Goal: Communication & Community: Answer question/provide support

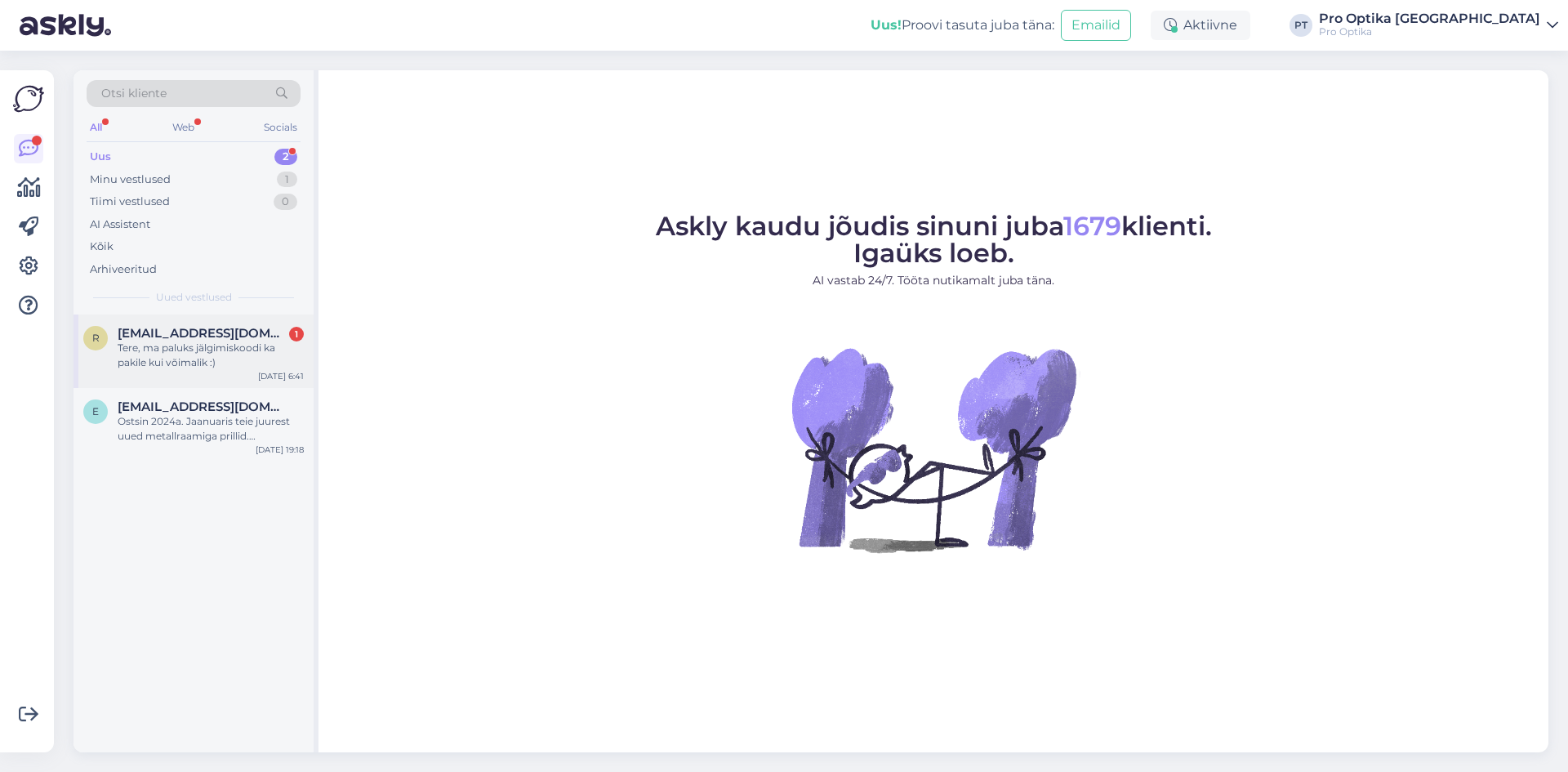
click at [210, 350] on div "Tere, ma paluks jälgimiskoodi ka pakile kui võimalik :)" at bounding box center [210, 355] width 186 height 29
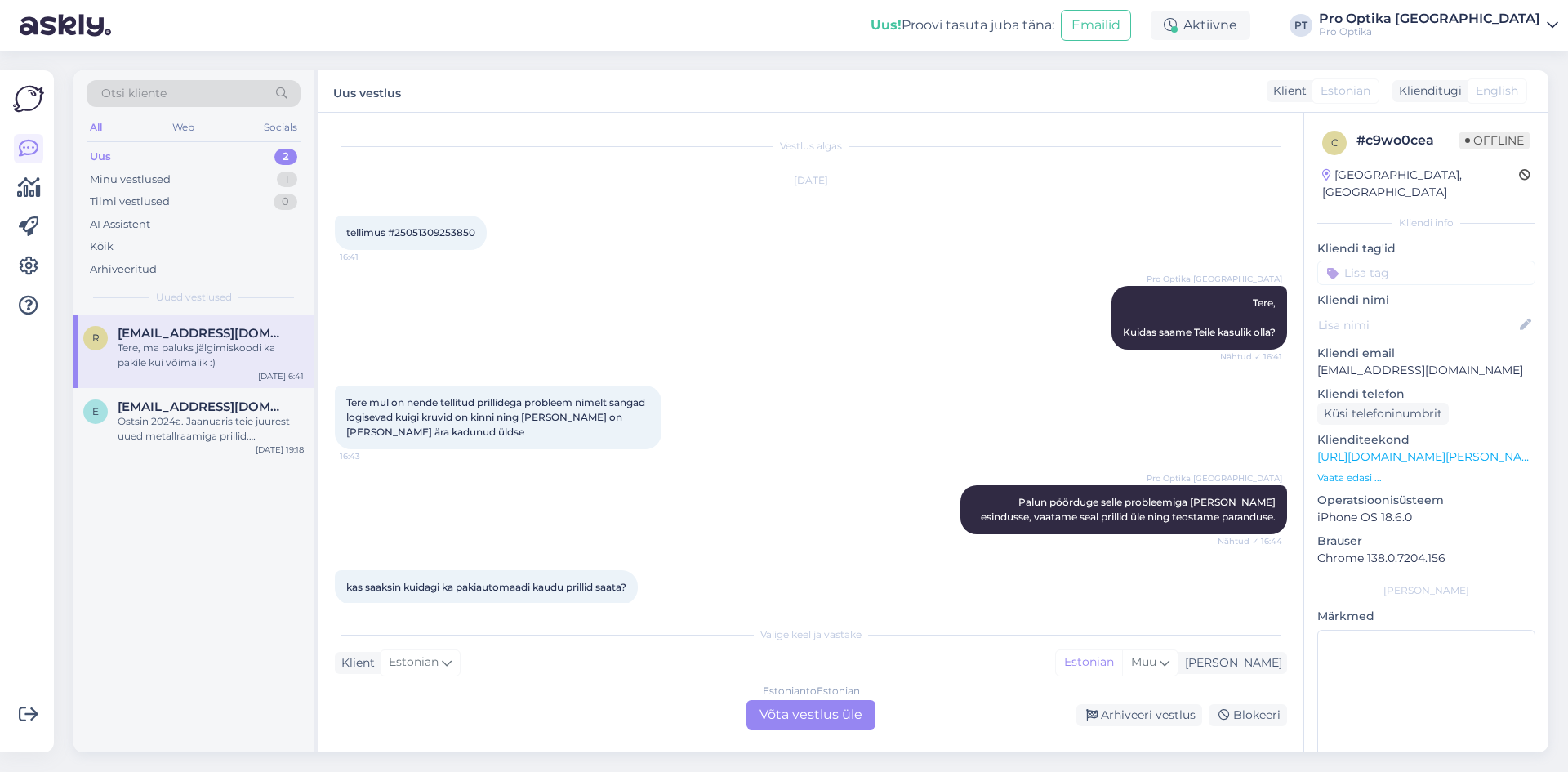
scroll to position [1302, 0]
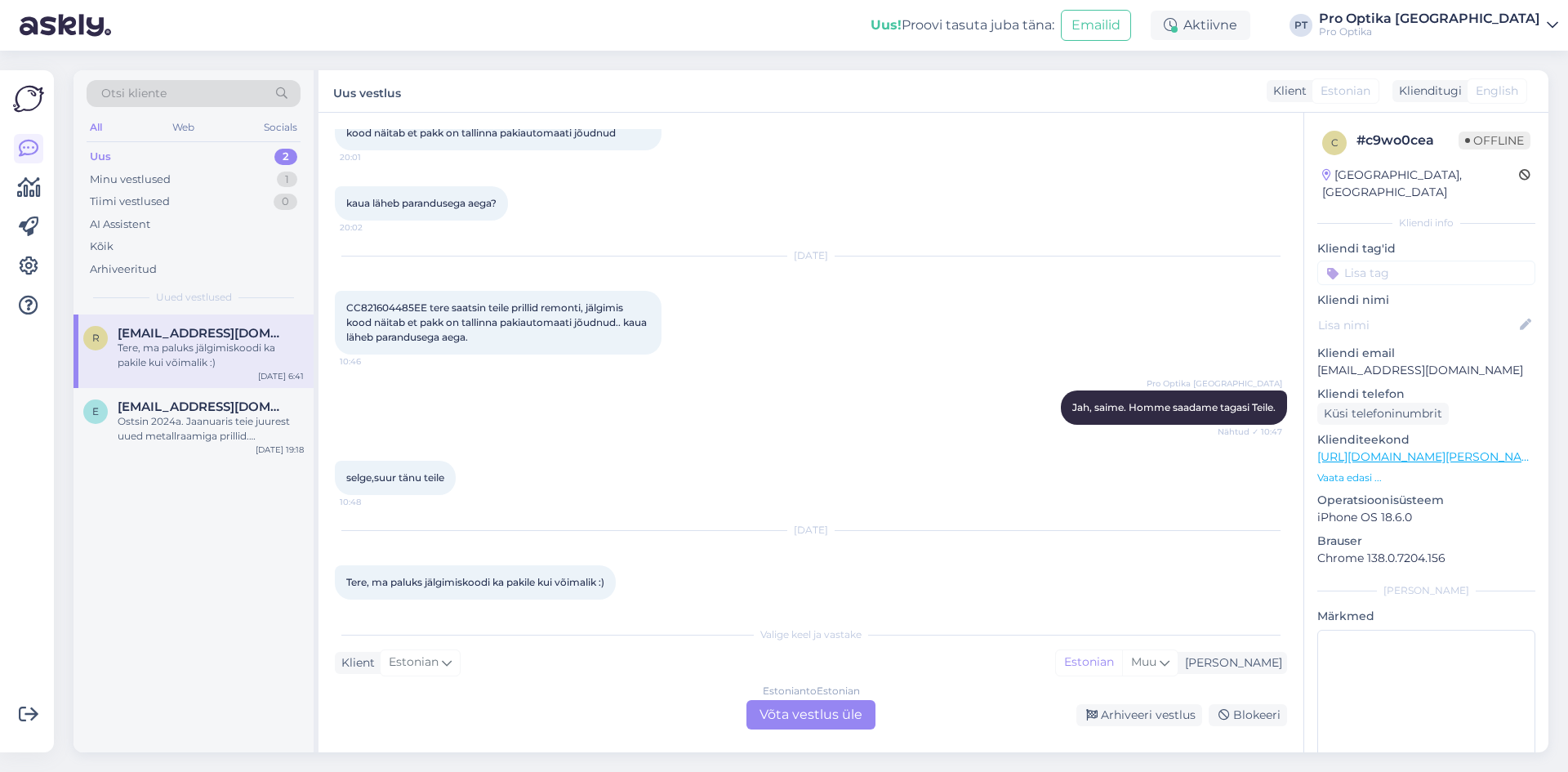
click at [793, 713] on div "Estonian to Estonian Võta vestlus üle" at bounding box center [811, 715] width 129 height 29
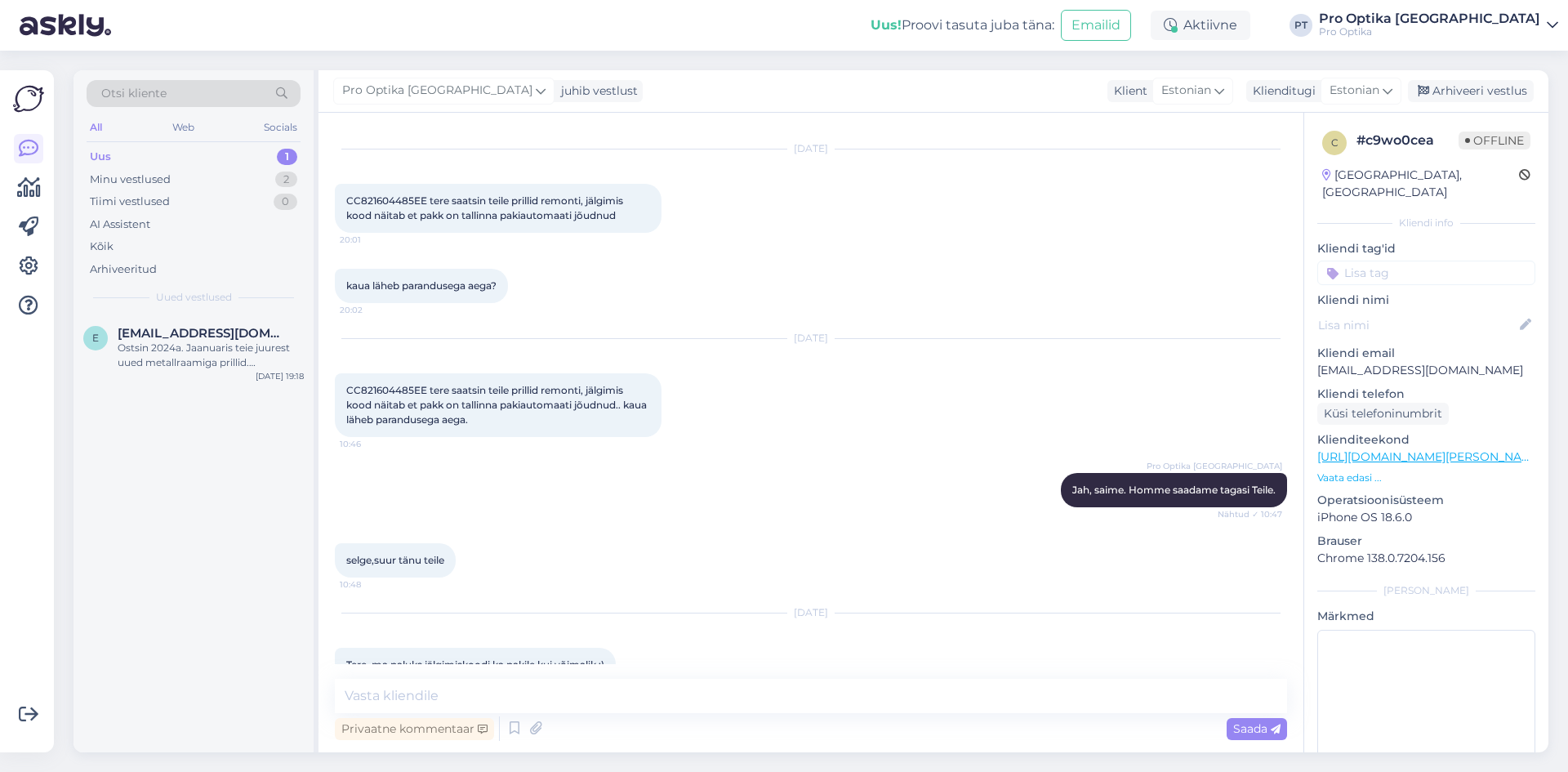
scroll to position [1240, 0]
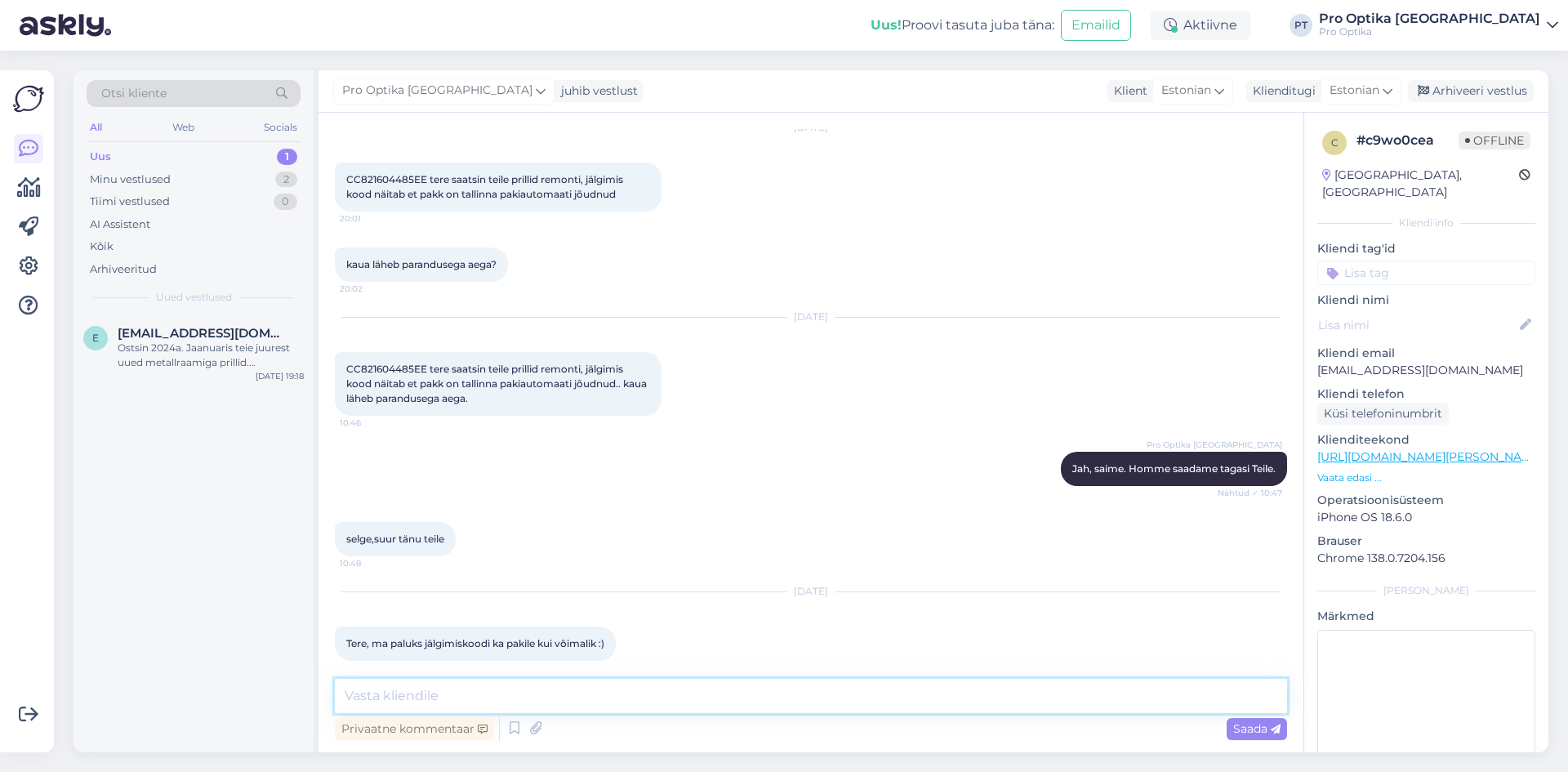
click at [474, 691] on textarea at bounding box center [811, 696] width 952 height 34
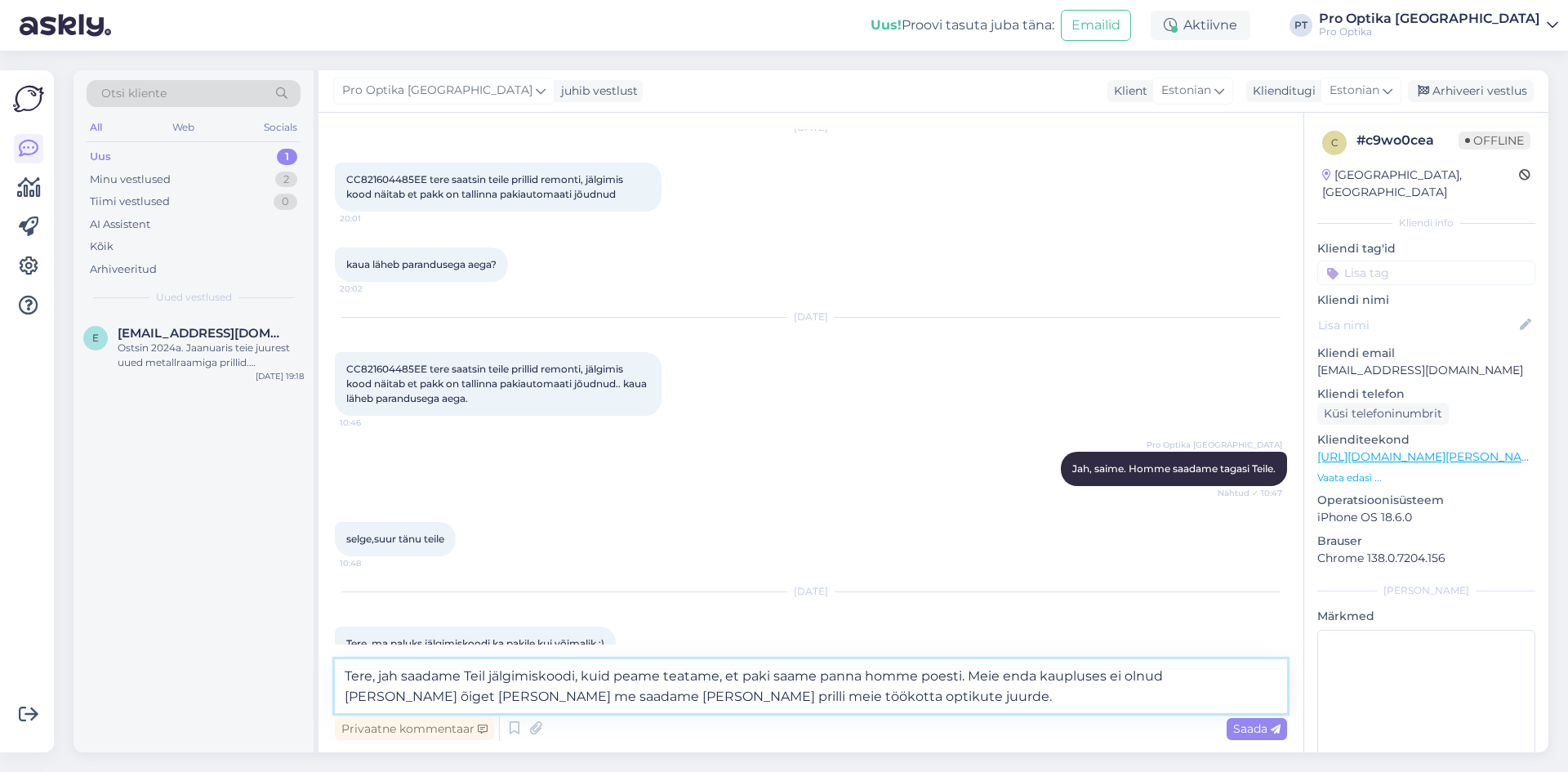
click at [718, 681] on textarea "Tere, jah saadame Teil jälgimiskoodi, kuid peame teatame, et paki saame panna h…" at bounding box center [811, 686] width 952 height 54
click at [960, 675] on textarea "Tere, jah saadame Teil jälgimiskoodi, kuid peame teatama, et paki saame panna h…" at bounding box center [811, 686] width 952 height 54
click at [947, 675] on textarea "Tere, jah saadame Teil jälgimiskoodi, kuid peame teatama, et paki saame panna h…" at bounding box center [811, 686] width 952 height 54
type textarea "Tere, jah saadame Teil jälgimiskoodi, kuid peame teatama, et paki saame panna h…"
click at [827, 699] on textarea "Tere, jah saadame Teil jälgimiskoodi, kuid peame teatama, et paki saame panna h…" at bounding box center [811, 686] width 952 height 54
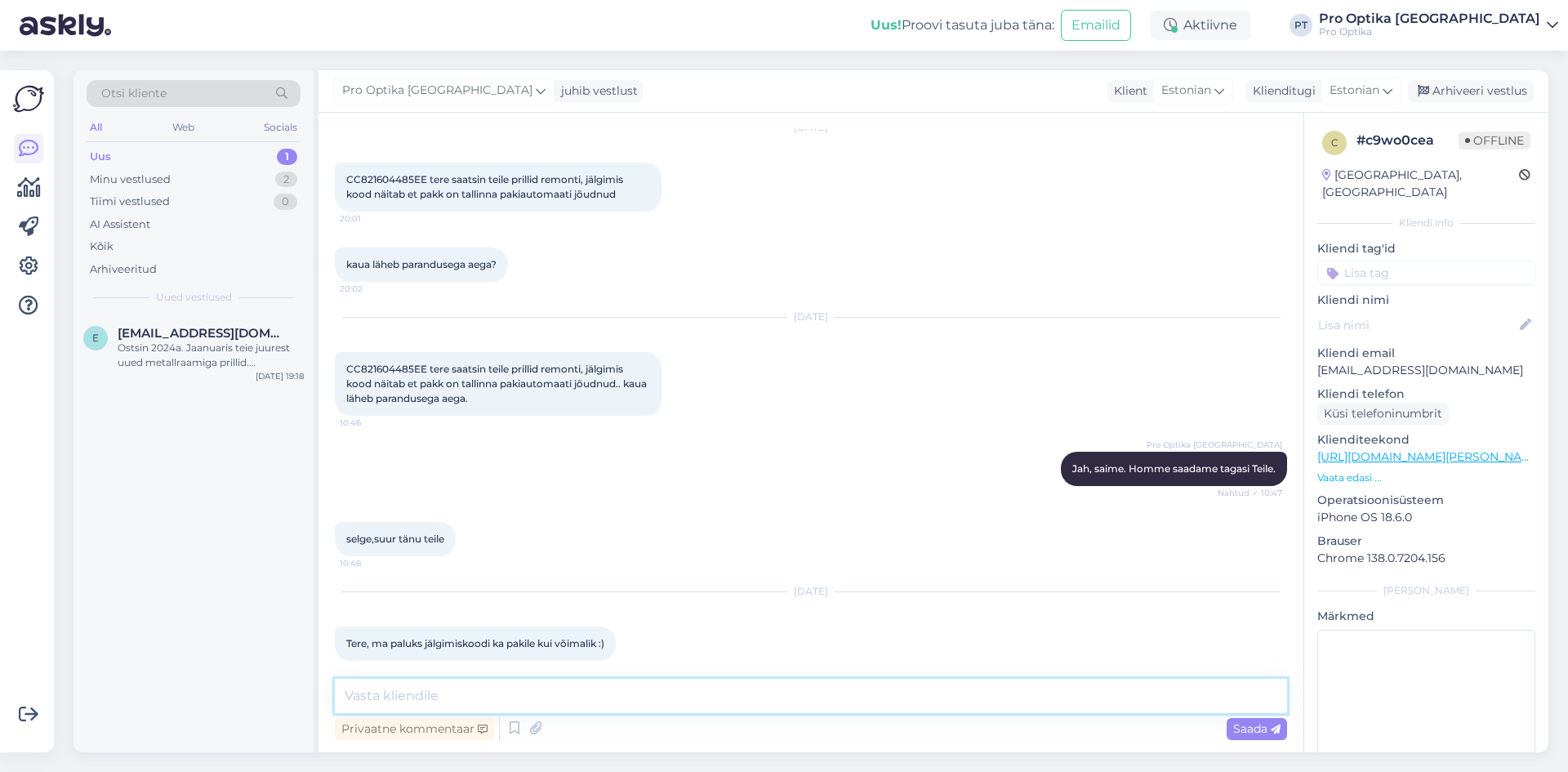
scroll to position [1355, 0]
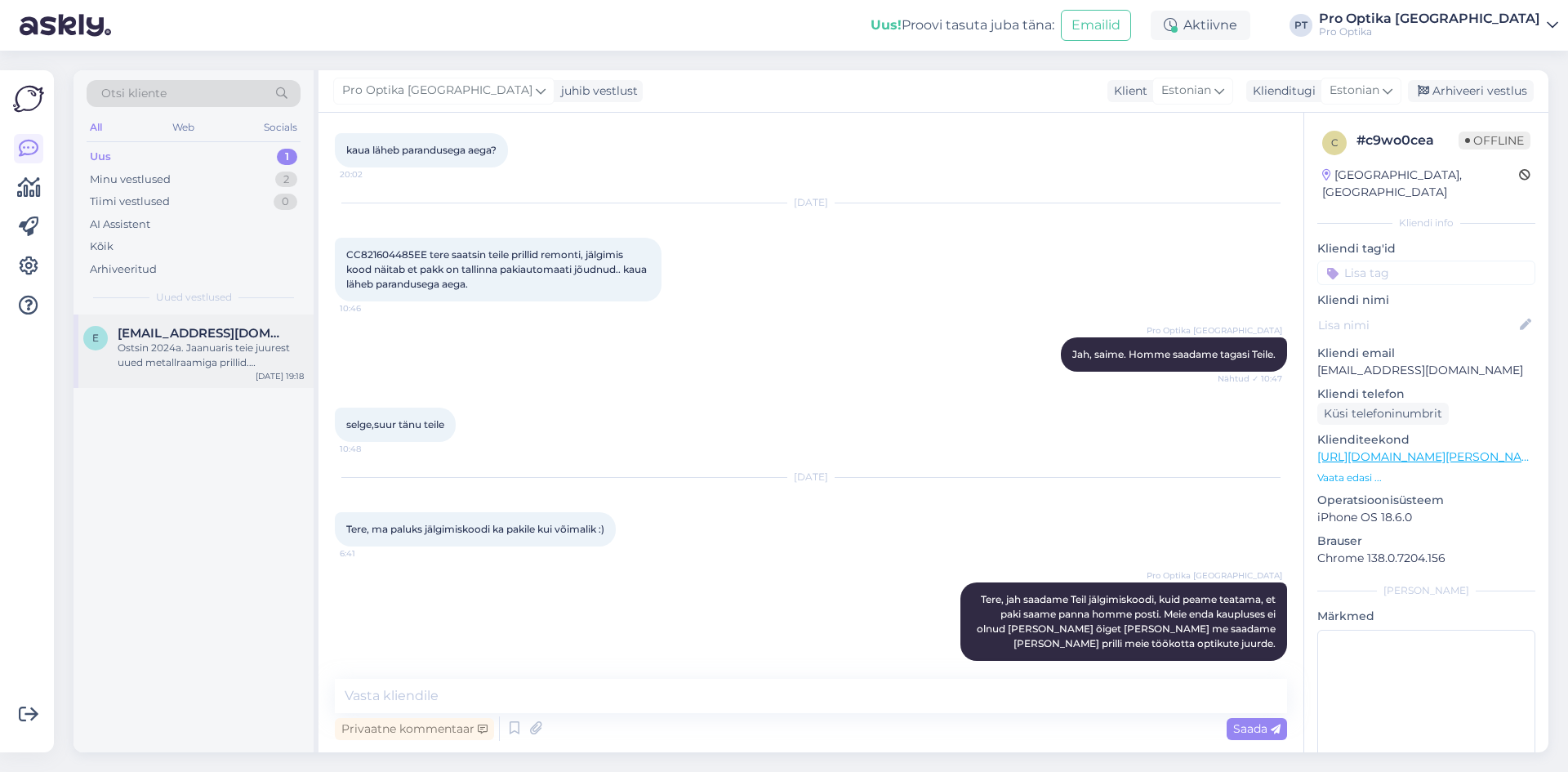
click at [196, 357] on div "Ostsin 2024a. Jaanuaris teie juurest uued metallraamiga prillid. Praeguseks, on…" at bounding box center [210, 355] width 186 height 29
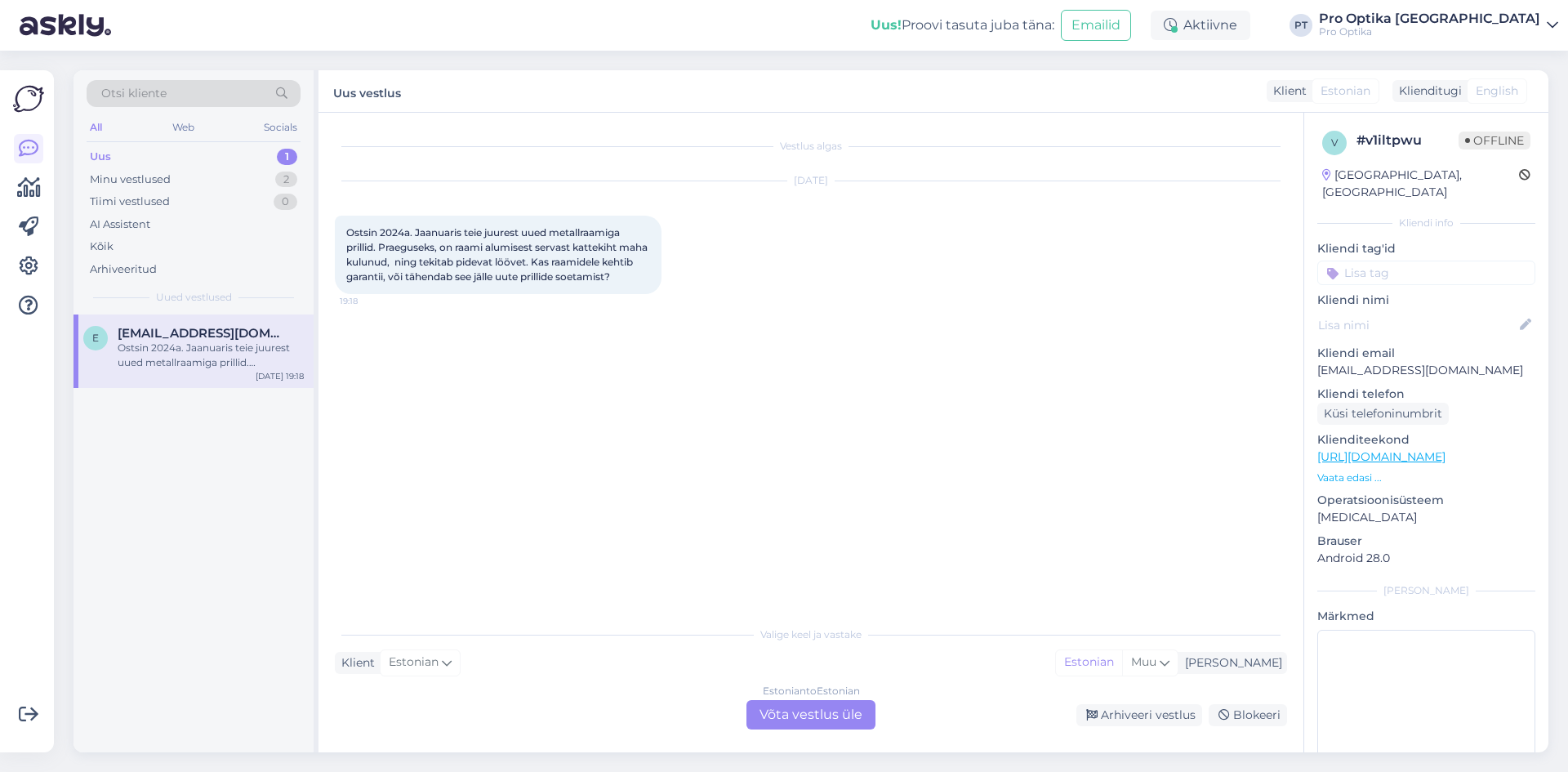
click at [807, 714] on div "Estonian to Estonian Võta vestlus üle" at bounding box center [811, 715] width 129 height 29
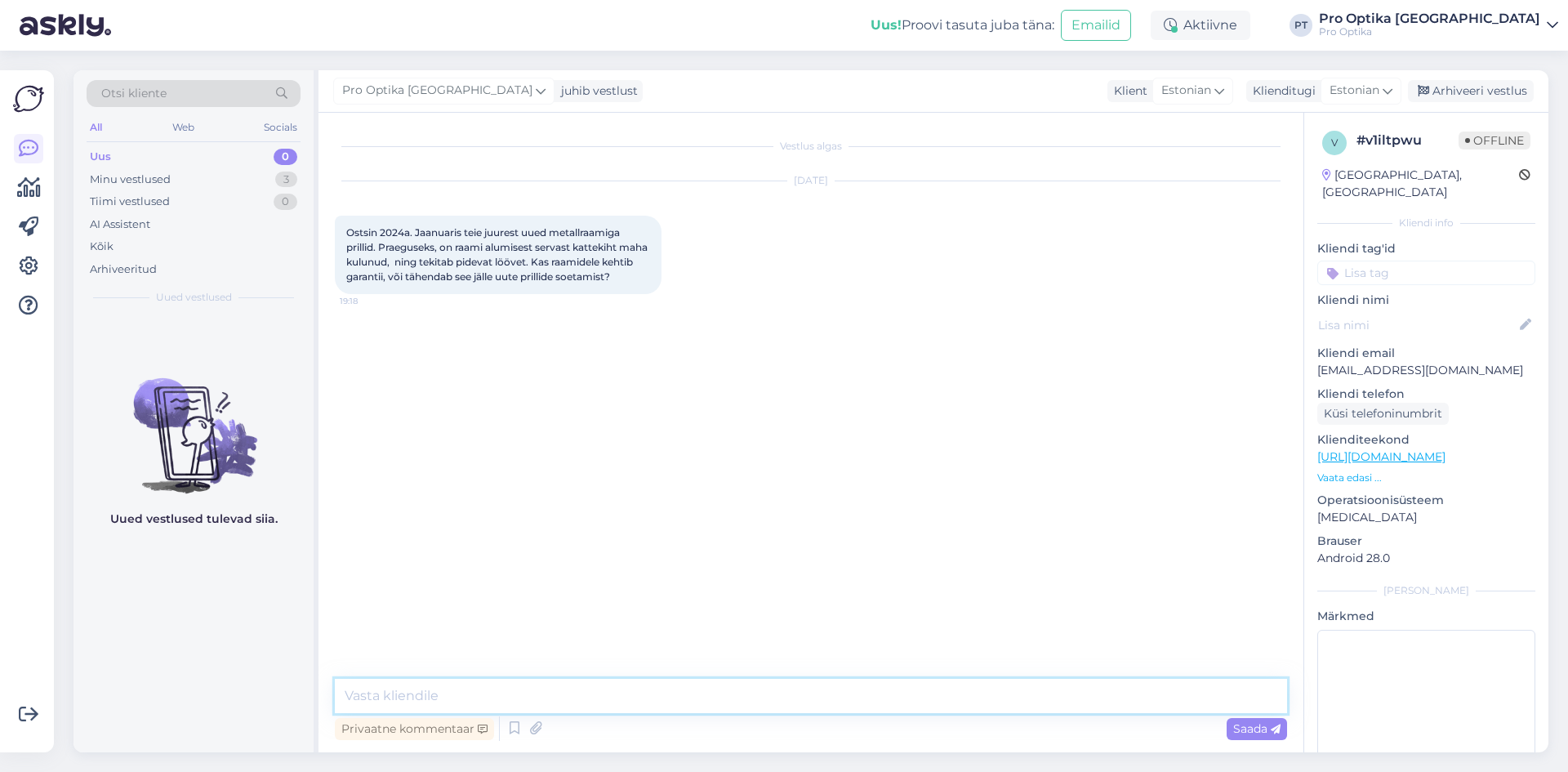
click at [587, 688] on textarea at bounding box center [811, 696] width 952 height 34
type textarea "Tere!"
type textarea "Kahju kuulda"
click at [514, 725] on icon at bounding box center [514, 729] width 20 height 25
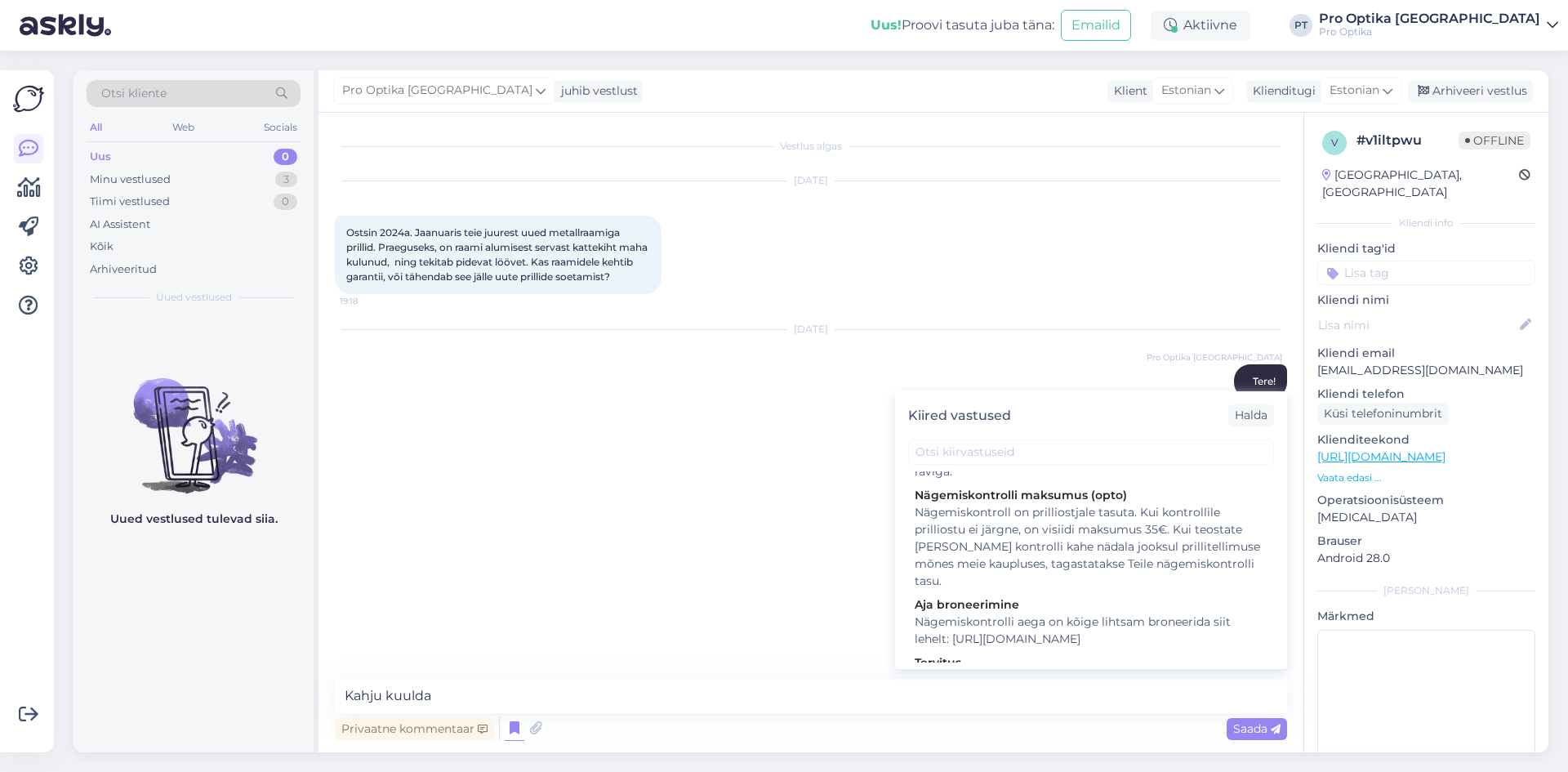
scroll to position [315, 0]
click at [491, 697] on textarea "Kahju kuulda" at bounding box center [811, 696] width 952 height 34
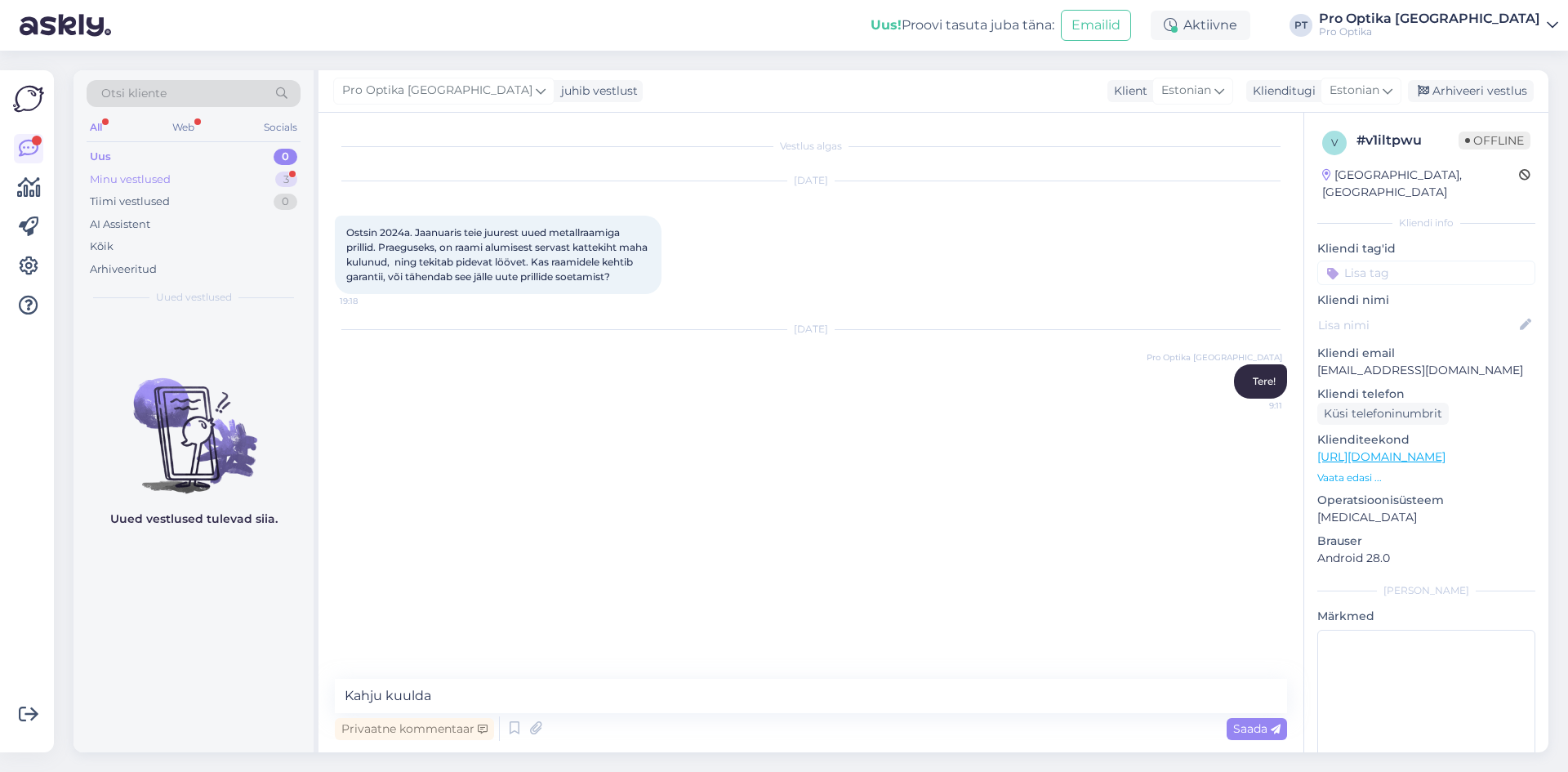
click at [276, 179] on div "3" at bounding box center [286, 179] width 22 height 16
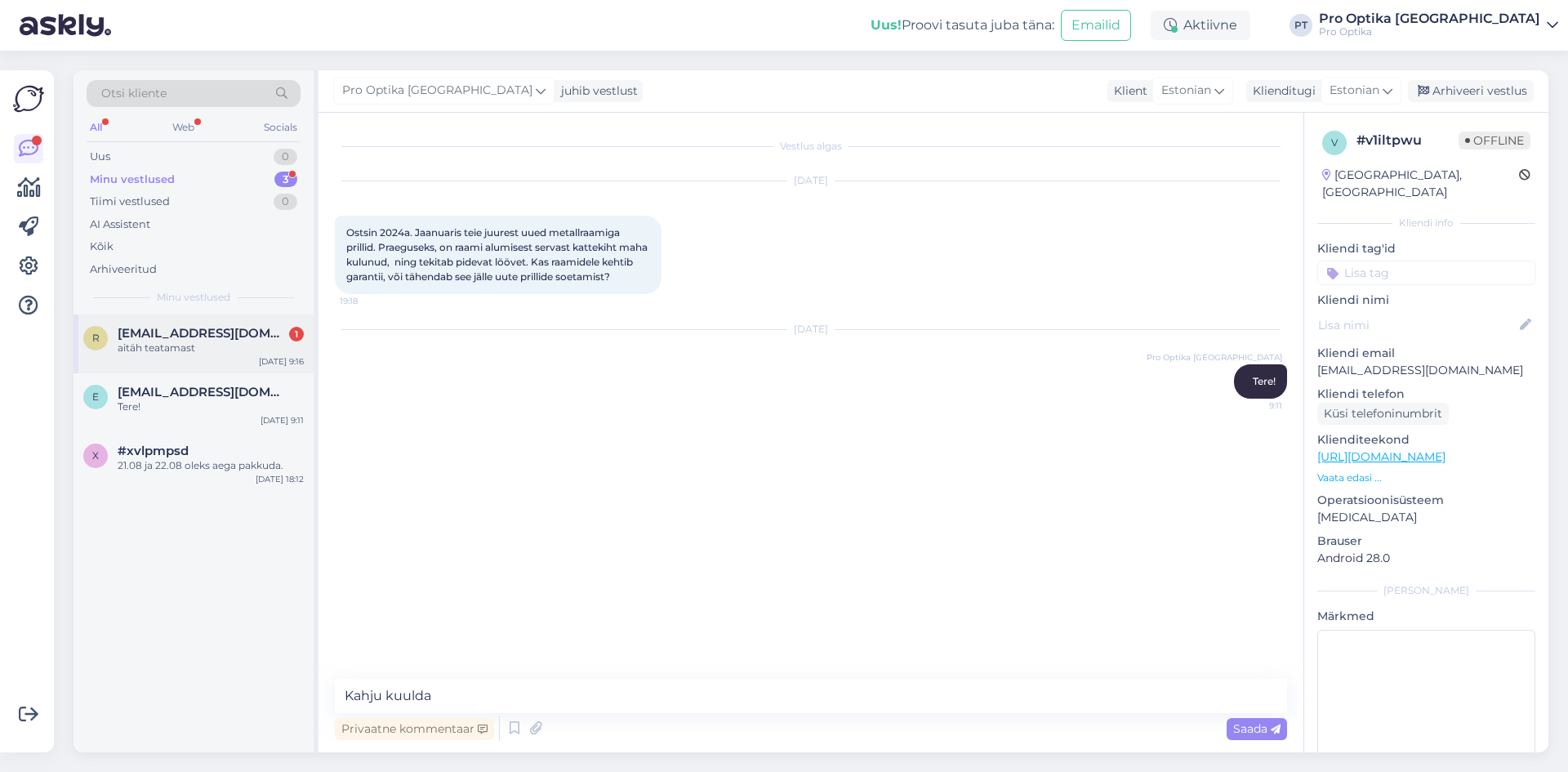
click at [199, 353] on div "aitäh teatamast" at bounding box center [210, 348] width 186 height 15
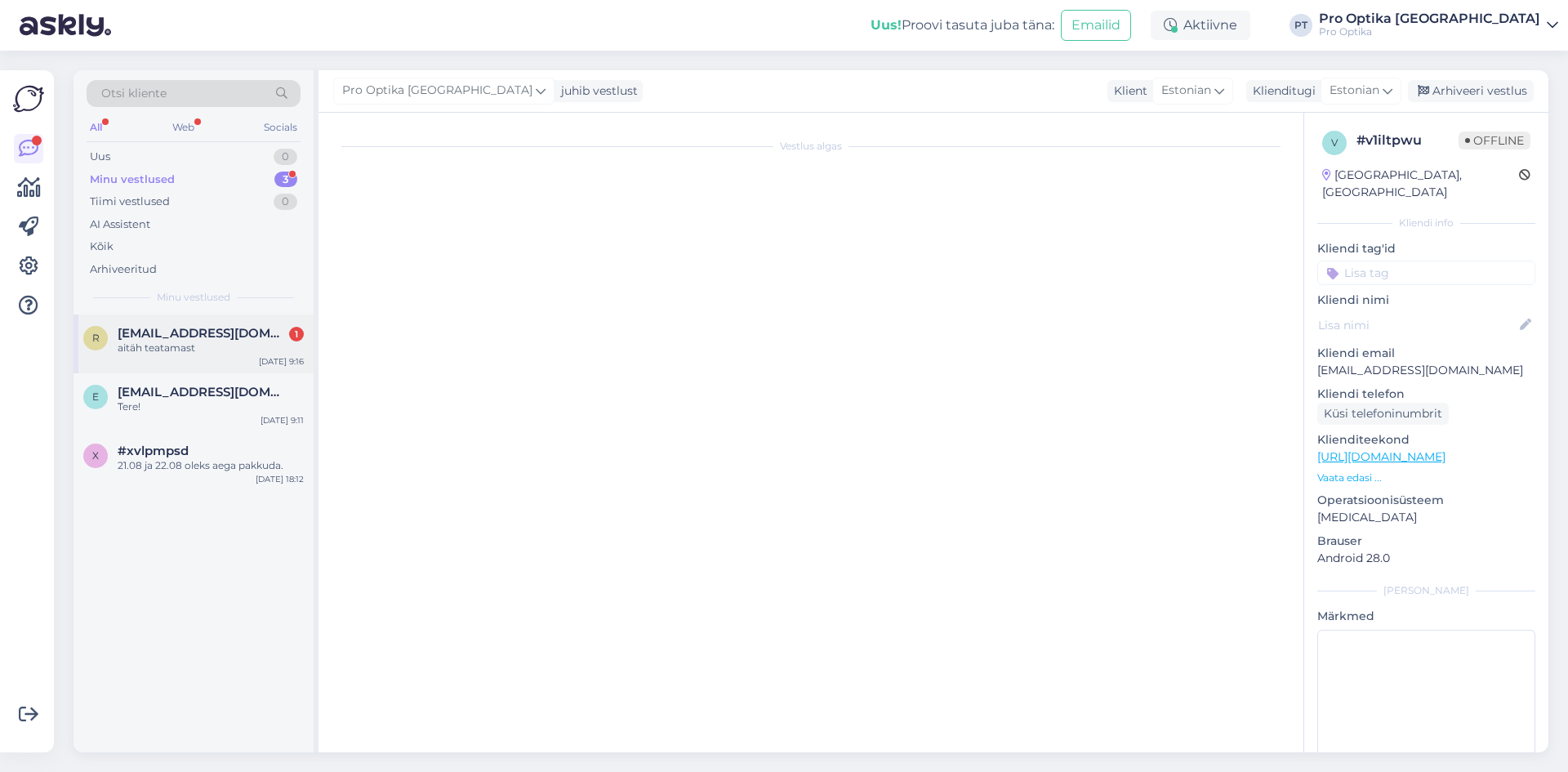
scroll to position [1425, 0]
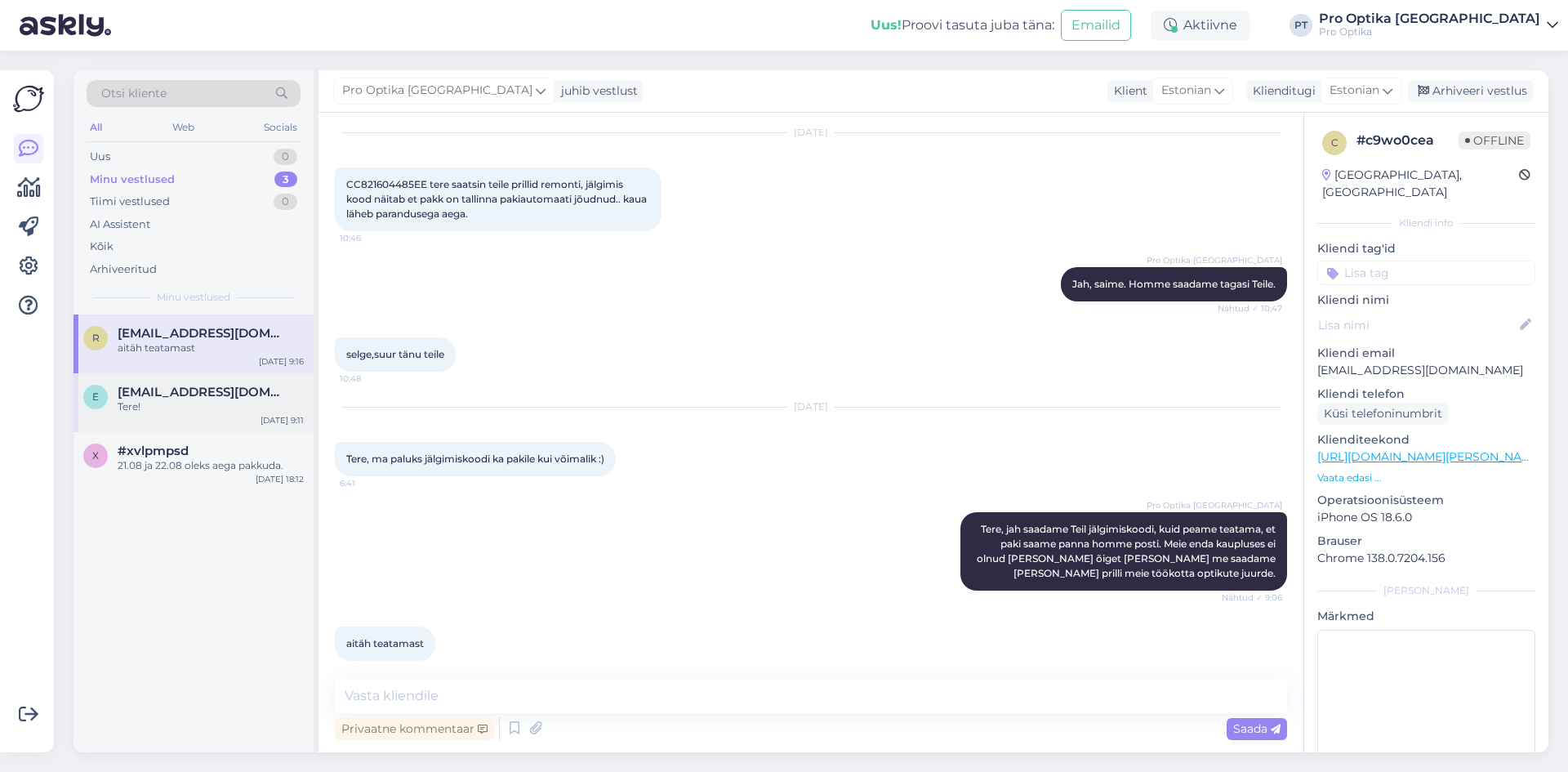
click at [155, 410] on div "Tere!" at bounding box center [210, 407] width 186 height 15
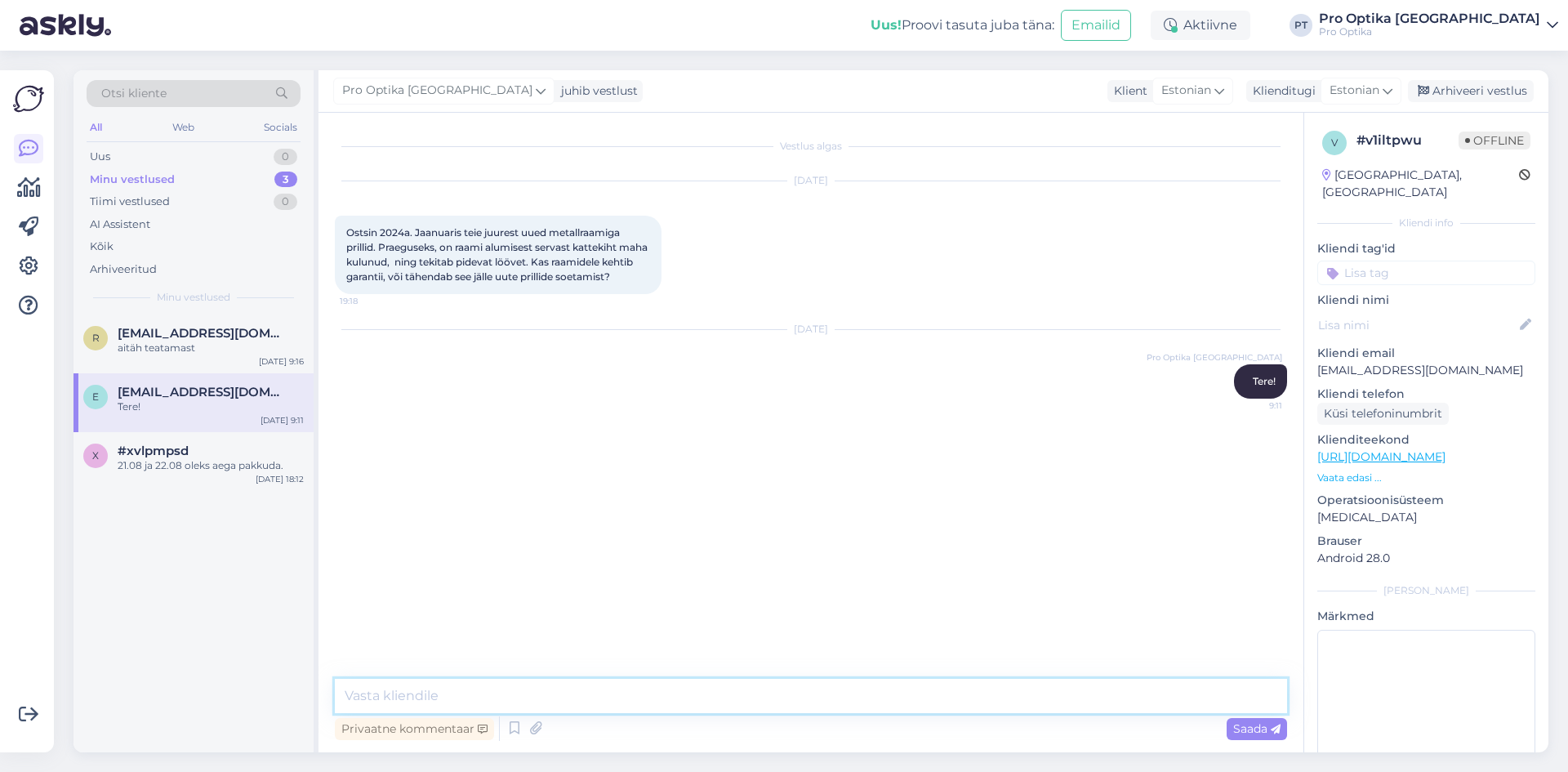
click at [430, 689] on textarea at bounding box center [811, 696] width 952 height 34
click at [207, 482] on div "x #xvlpmpsd 21.08 ja 22.08 [PERSON_NAME]. [DATE] 18:12" at bounding box center [193, 462] width 240 height 59
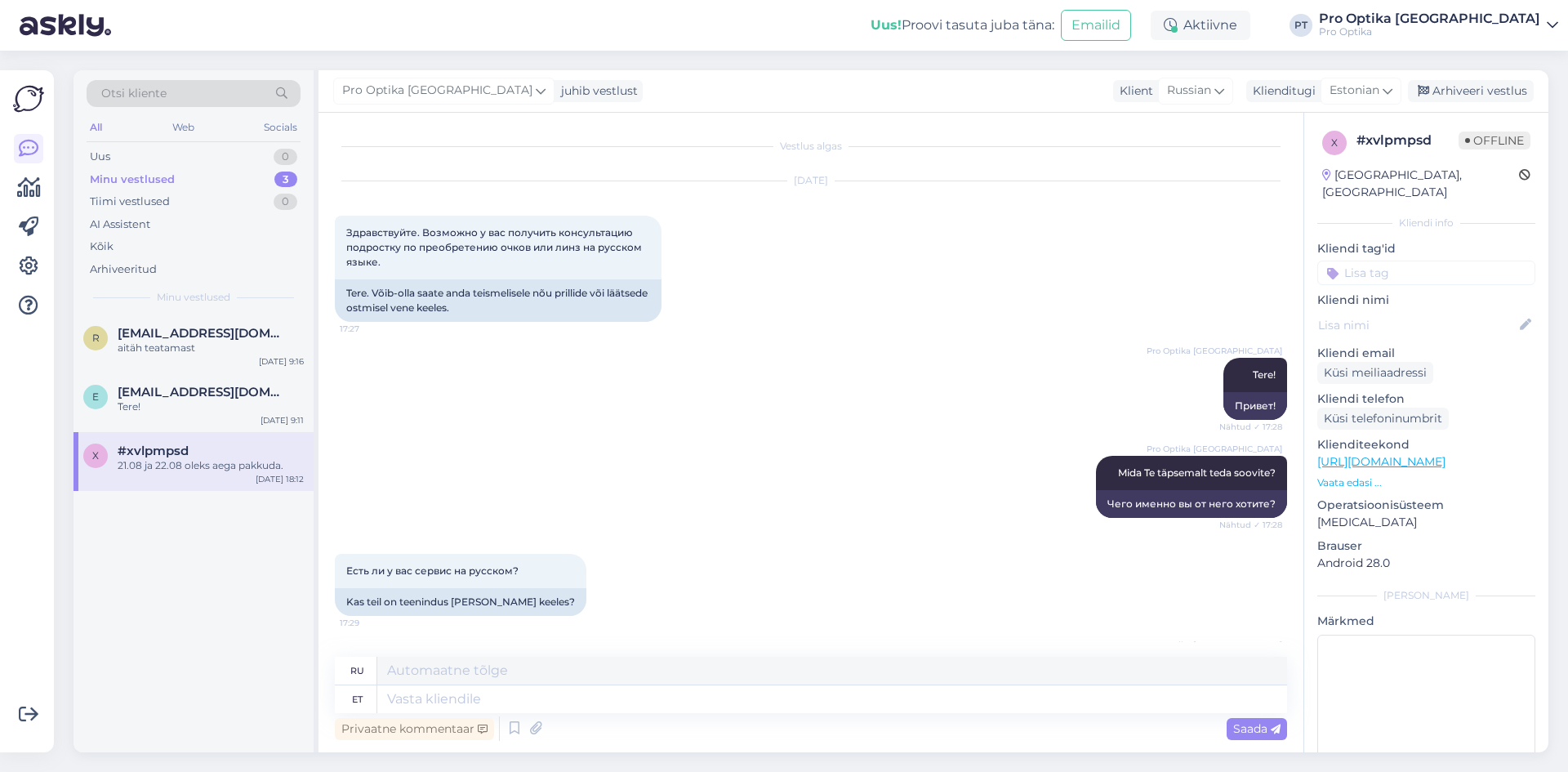
scroll to position [1330, 0]
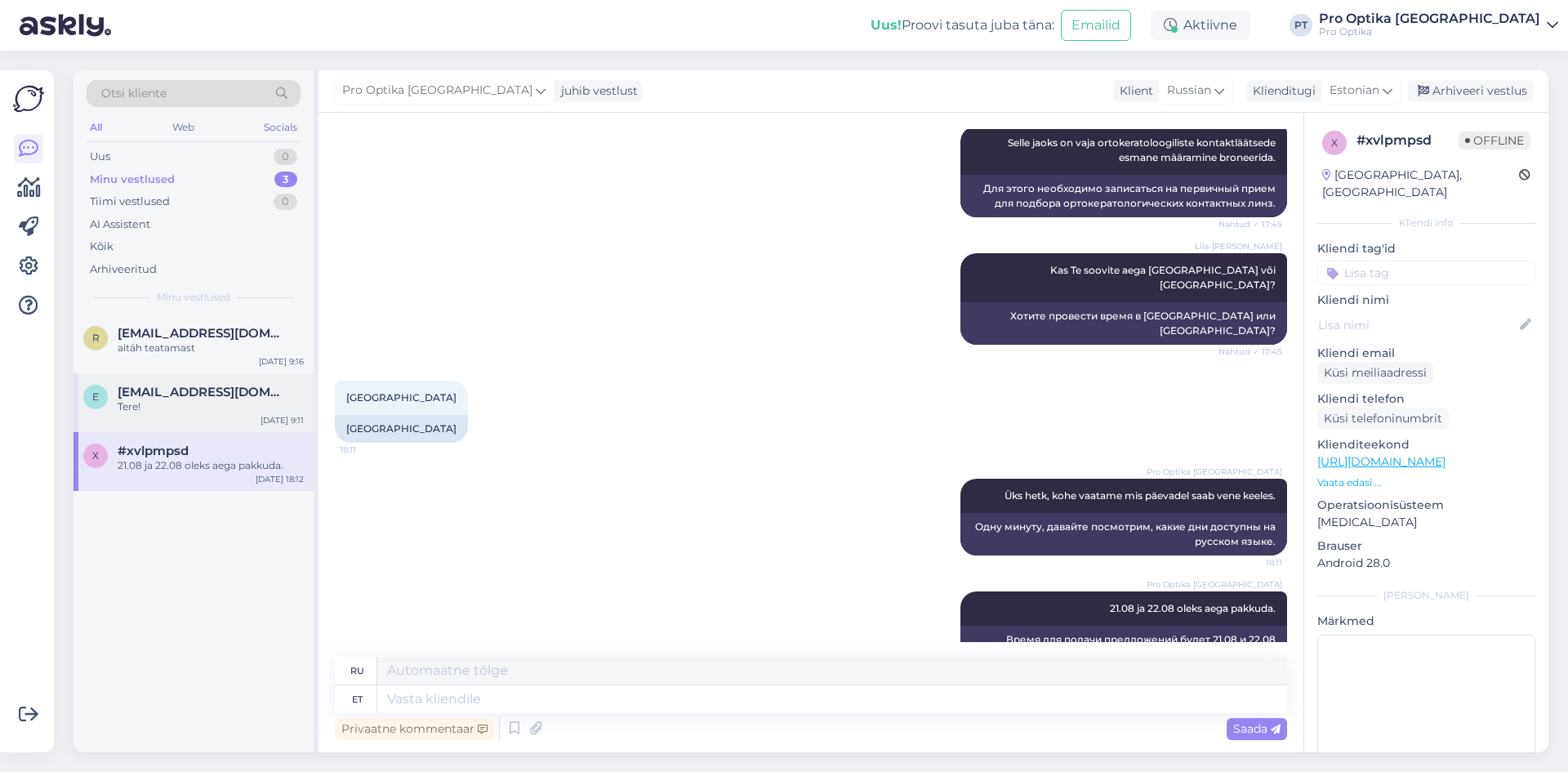
click at [188, 416] on div "e [EMAIL_ADDRESS][DOMAIN_NAME] Tere! [DATE] 9:11" at bounding box center [193, 403] width 240 height 59
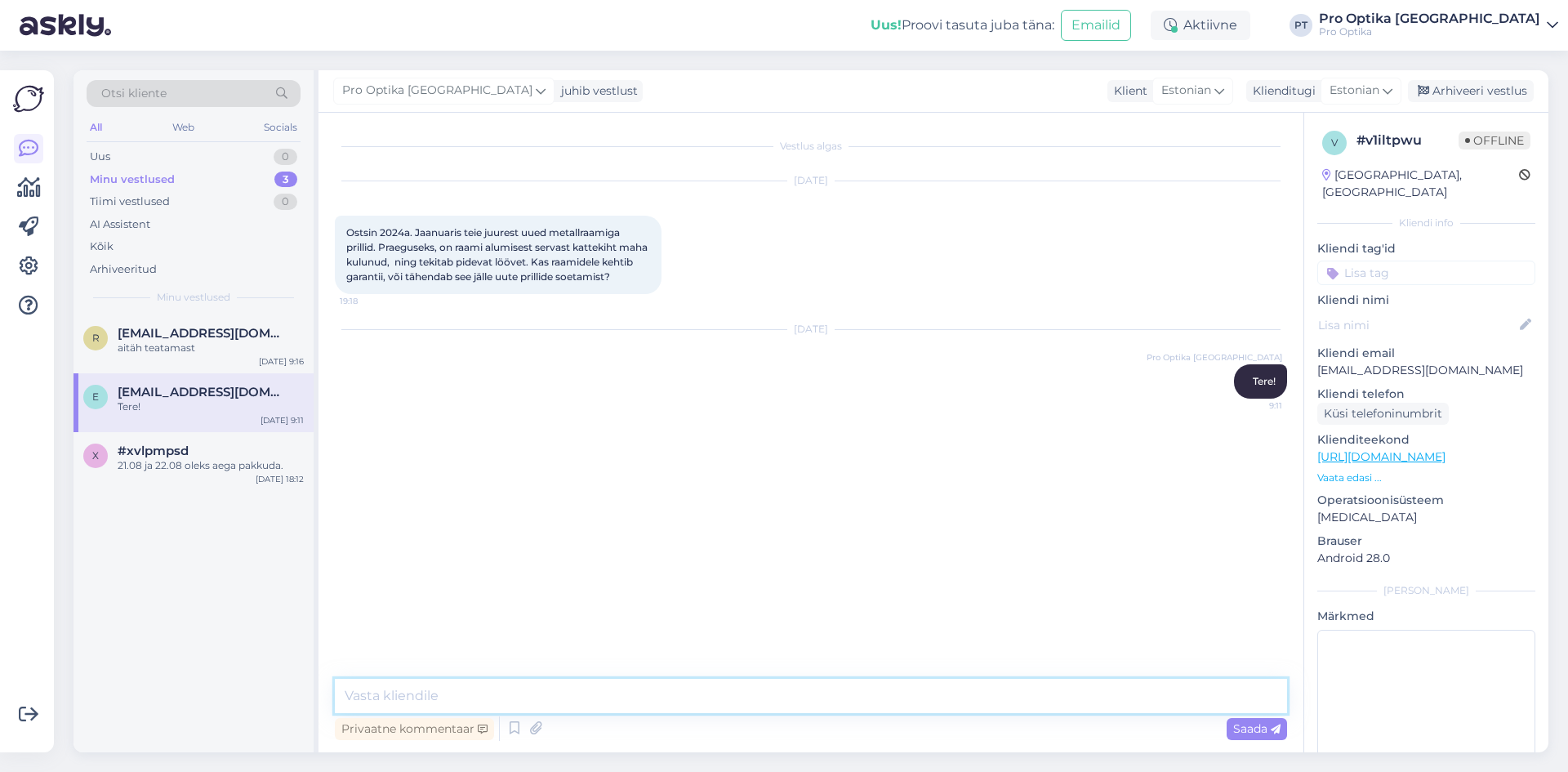
click at [394, 688] on textarea at bounding box center [811, 696] width 952 height 34
type textarea "Kahju kuulda, Teil on õigus esitada pretentsioon ja pöörduda [PERSON_NAME] kaup…"
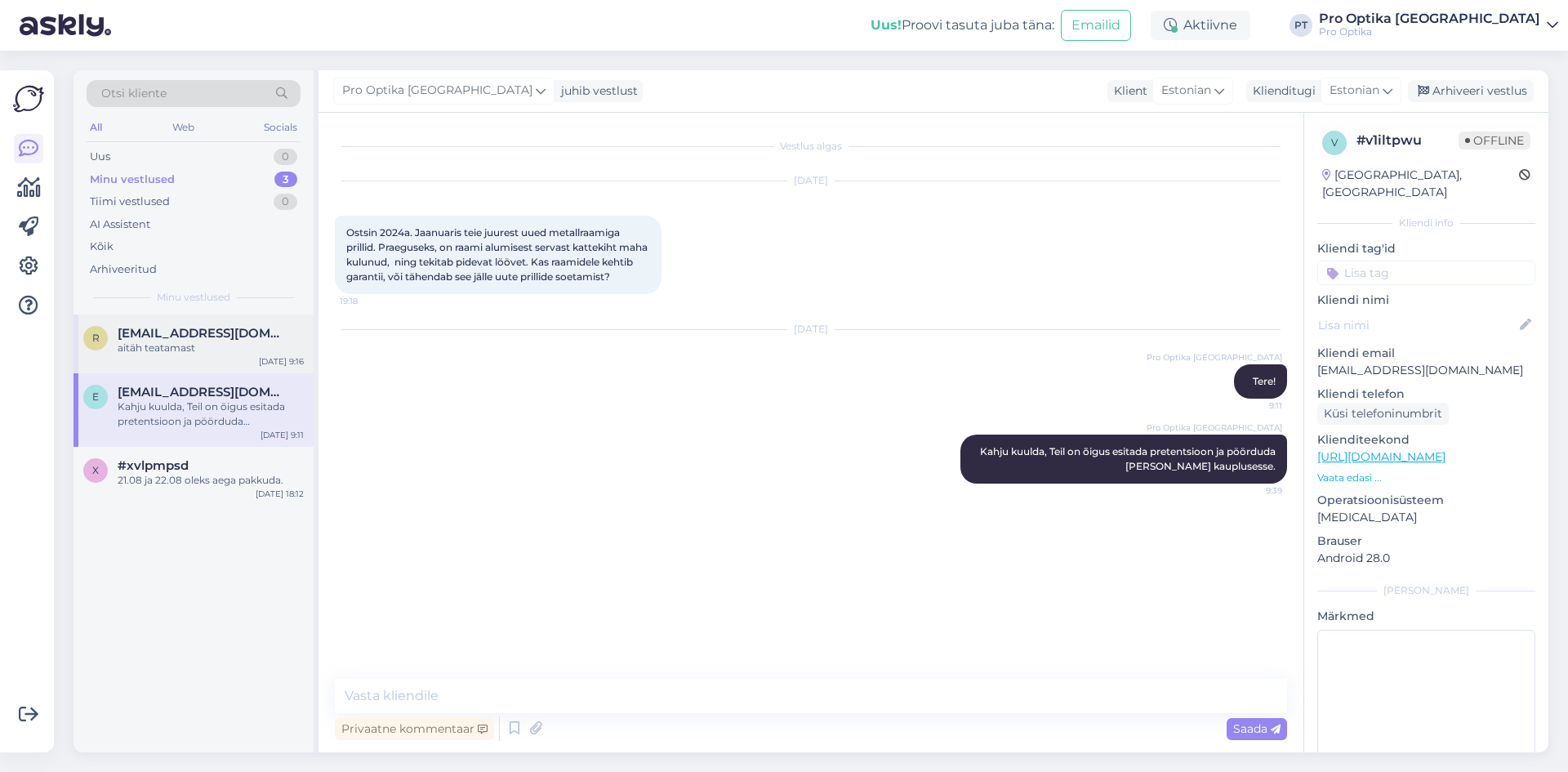
click at [201, 355] on div "r [EMAIL_ADDRESS][DOMAIN_NAME] aitäh teatamast [DATE] 9:16" at bounding box center [193, 344] width 240 height 59
